Goal: Use online tool/utility: Utilize a website feature to perform a specific function

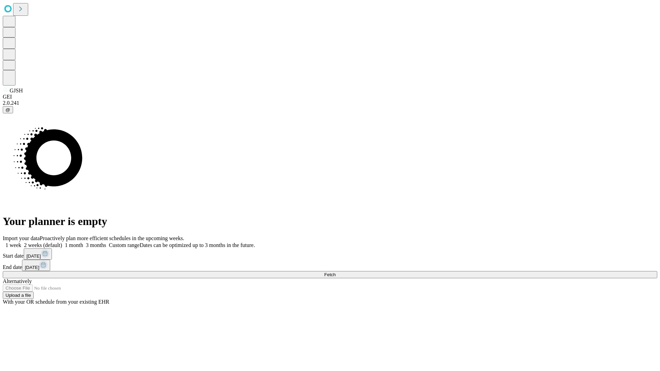
click at [335, 272] on span "Fetch" at bounding box center [329, 274] width 11 height 5
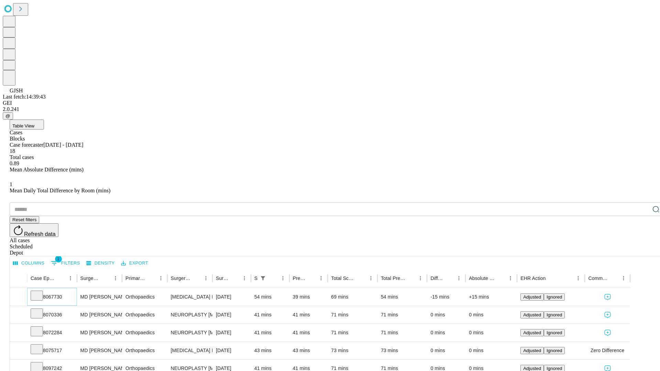
click at [40, 292] on icon at bounding box center [36, 295] width 7 height 7
